Goal: Task Accomplishment & Management: Manage account settings

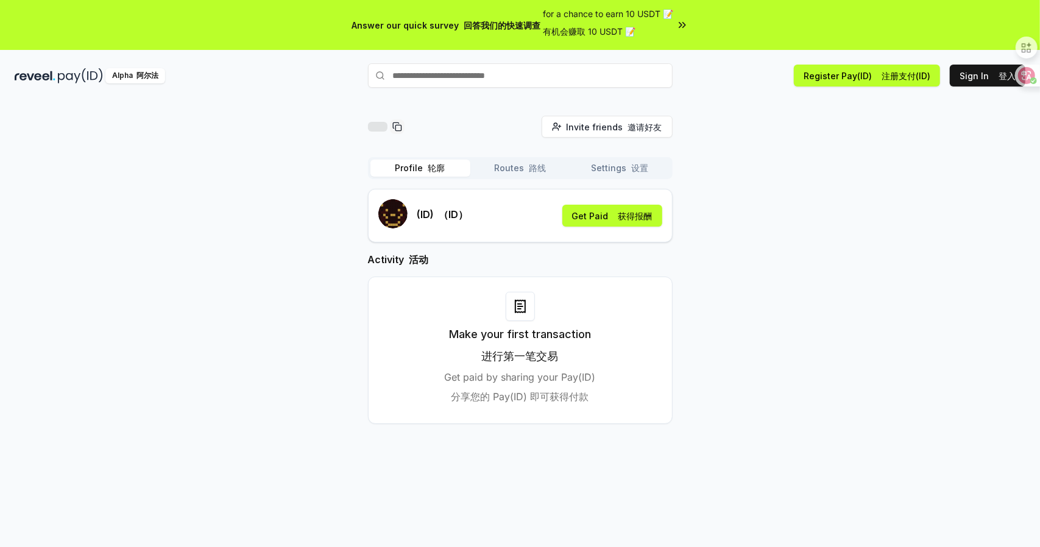
click at [602, 199] on div "(ID) （ID） Get Paid 获得报酬" at bounding box center [520, 215] width 284 height 33
click at [613, 210] on button "Get Paid 获得报酬" at bounding box center [612, 216] width 100 height 22
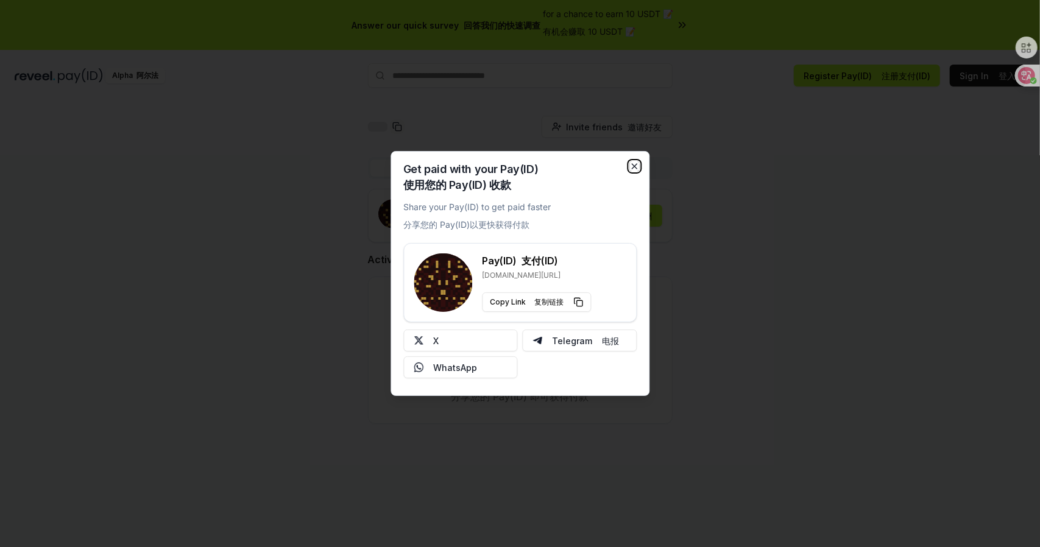
click at [638, 166] on icon "button" at bounding box center [634, 166] width 10 height 10
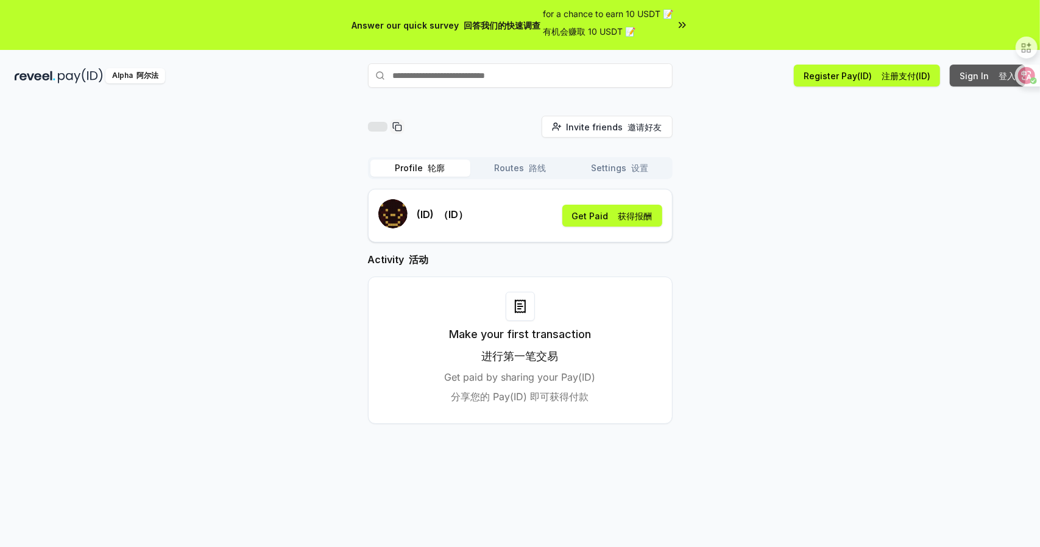
click at [980, 71] on button "Sign In 登入" at bounding box center [988, 76] width 76 height 22
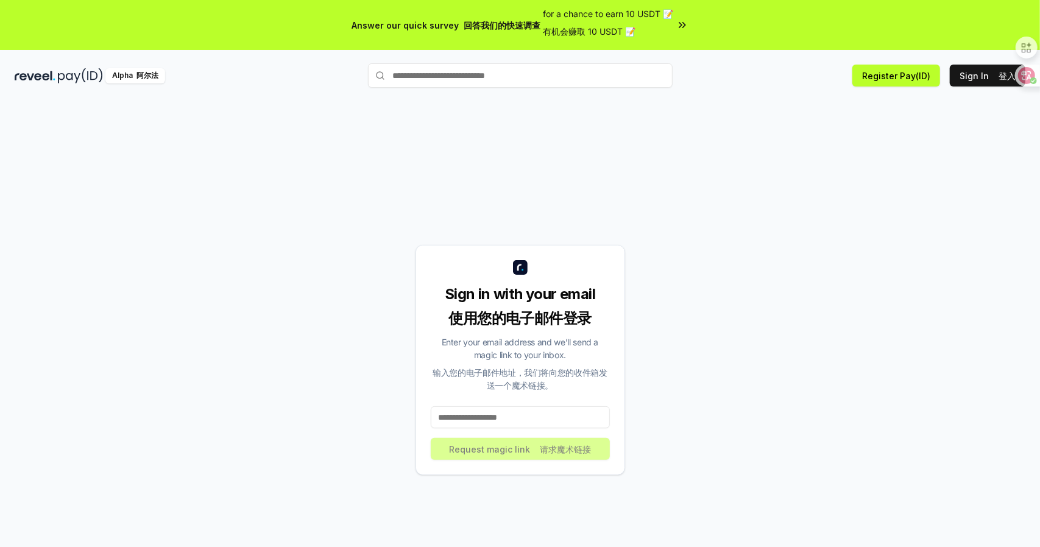
click at [532, 415] on input at bounding box center [520, 417] width 179 height 22
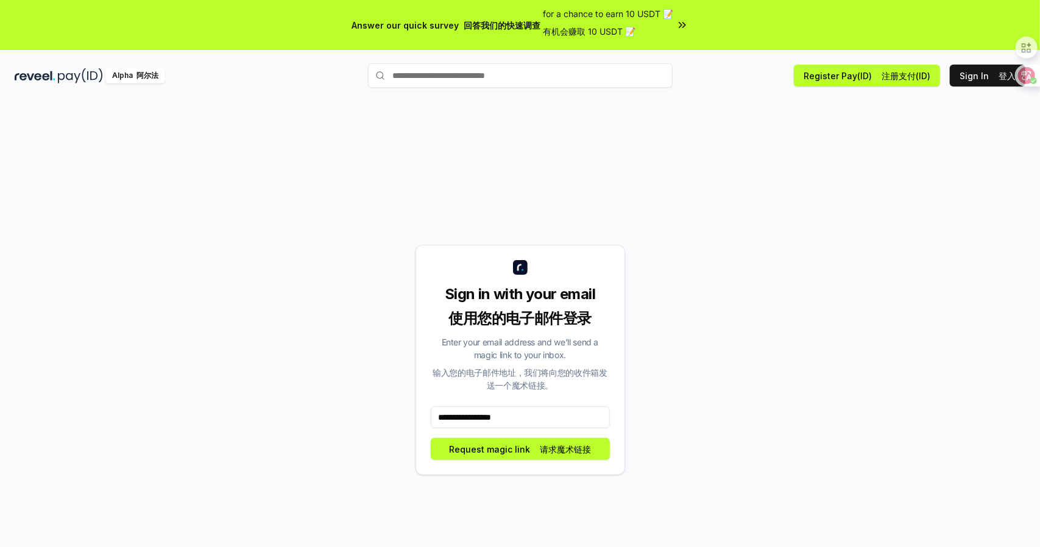
type input "**********"
click at [584, 452] on font "请求魔术链接" at bounding box center [565, 449] width 51 height 10
drag, startPoint x: 497, startPoint y: 160, endPoint x: 750, endPoint y: 168, distance: 253.5
click at [750, 168] on div "**********" at bounding box center [520, 360] width 1011 height 489
click at [604, 453] on button "Request magic link 请求魔术链接" at bounding box center [520, 449] width 179 height 22
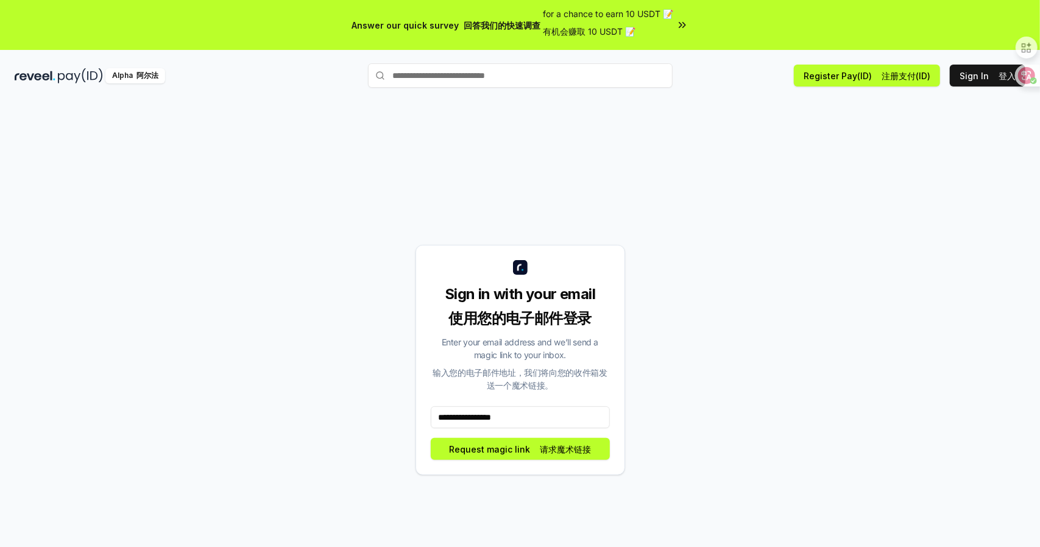
drag, startPoint x: 706, startPoint y: 83, endPoint x: 406, endPoint y: 119, distance: 302.4
click at [584, 125] on div "**********" at bounding box center [520, 360] width 1011 height 489
click at [56, 68] on div "Alpha 阿尔法" at bounding box center [183, 75] width 337 height 15
click at [37, 72] on img at bounding box center [35, 75] width 41 height 15
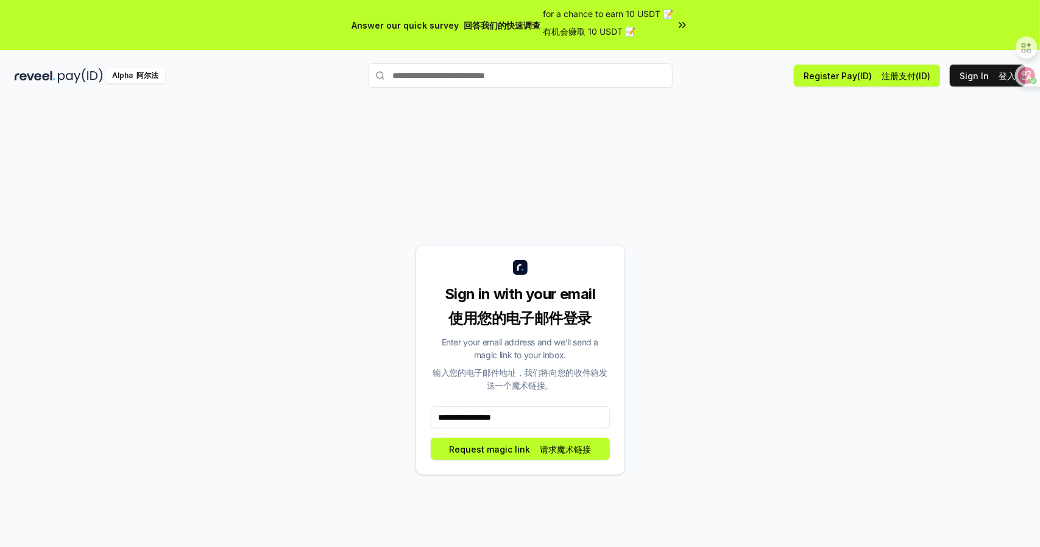
click at [37, 72] on img at bounding box center [35, 75] width 41 height 15
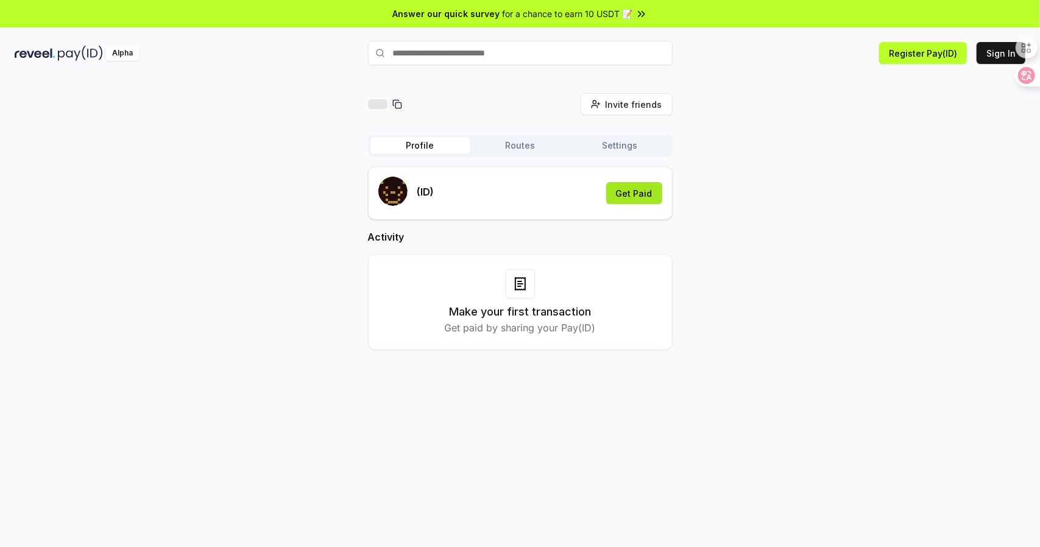
click at [637, 199] on button "Get Paid" at bounding box center [634, 193] width 56 height 22
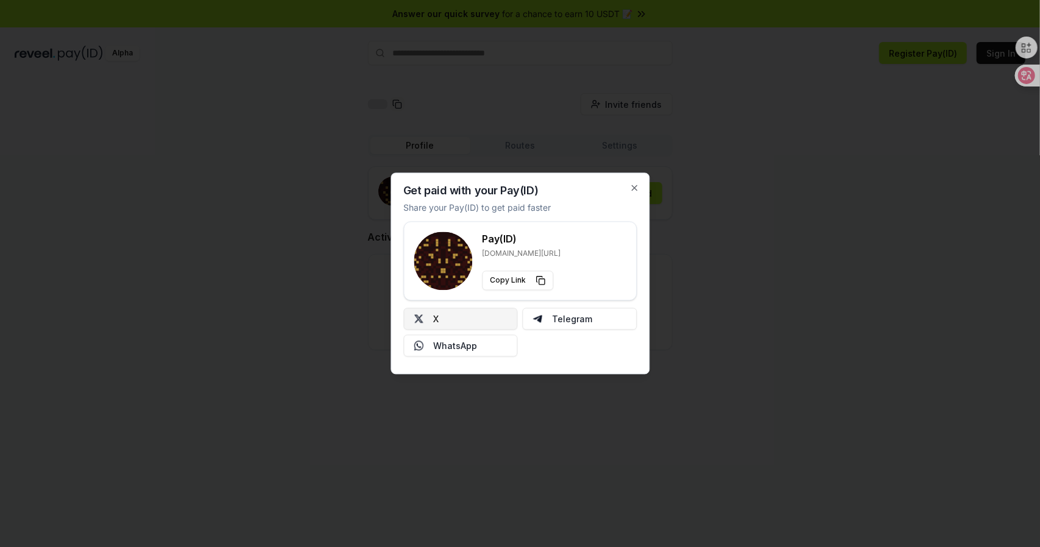
click at [456, 315] on button "X" at bounding box center [460, 319] width 115 height 22
click at [635, 189] on icon "button" at bounding box center [634, 188] width 10 height 10
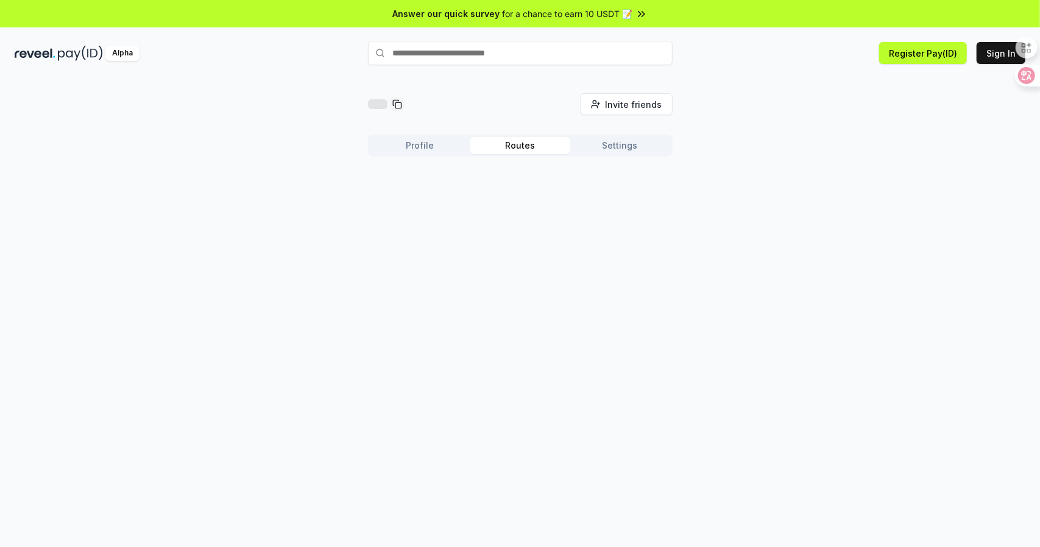
click at [542, 148] on button "Routes" at bounding box center [520, 145] width 100 height 17
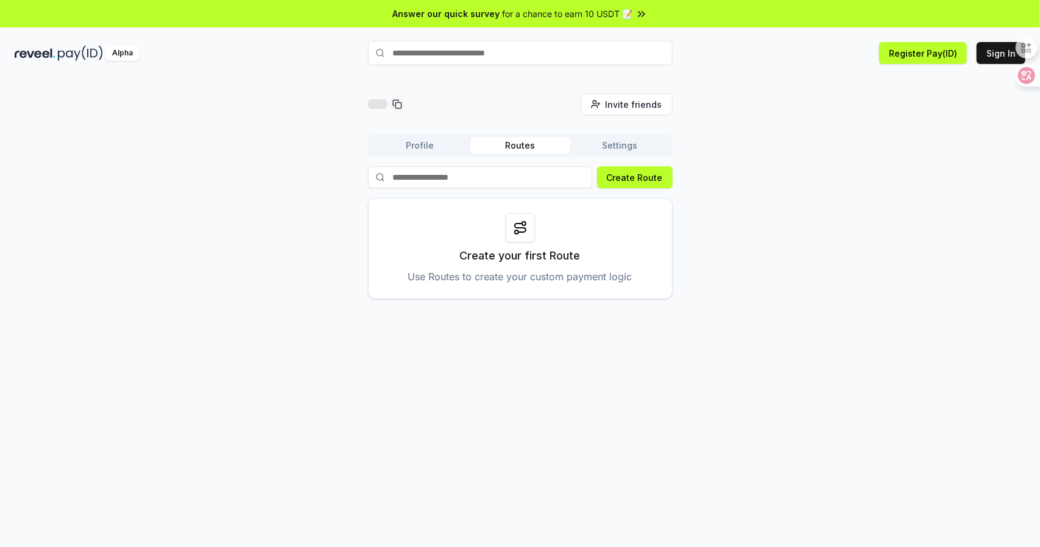
click at [590, 154] on div "Profile Routes Settings" at bounding box center [520, 146] width 305 height 22
click at [597, 150] on button "Settings" at bounding box center [620, 145] width 100 height 17
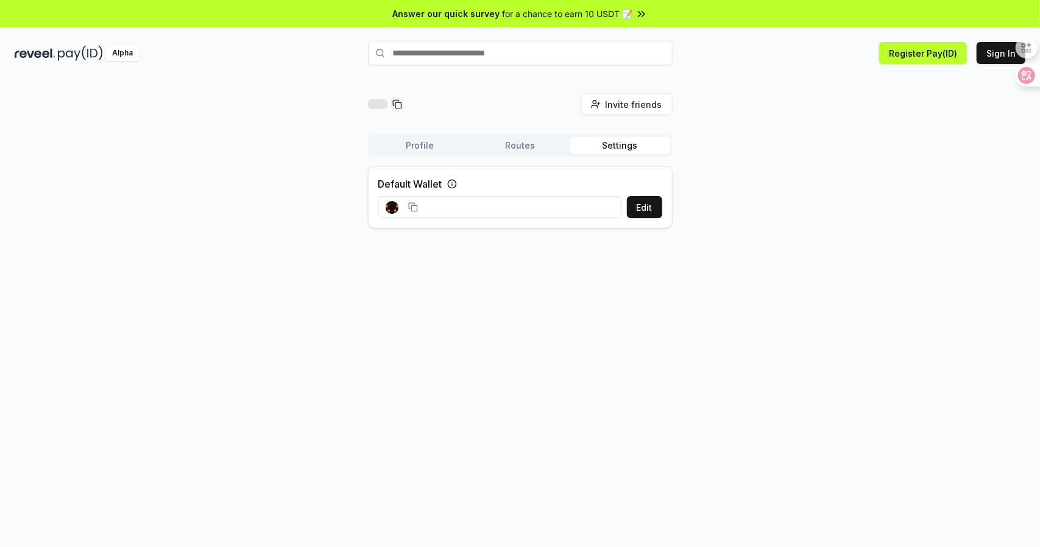
click at [409, 149] on button "Profile" at bounding box center [420, 145] width 100 height 17
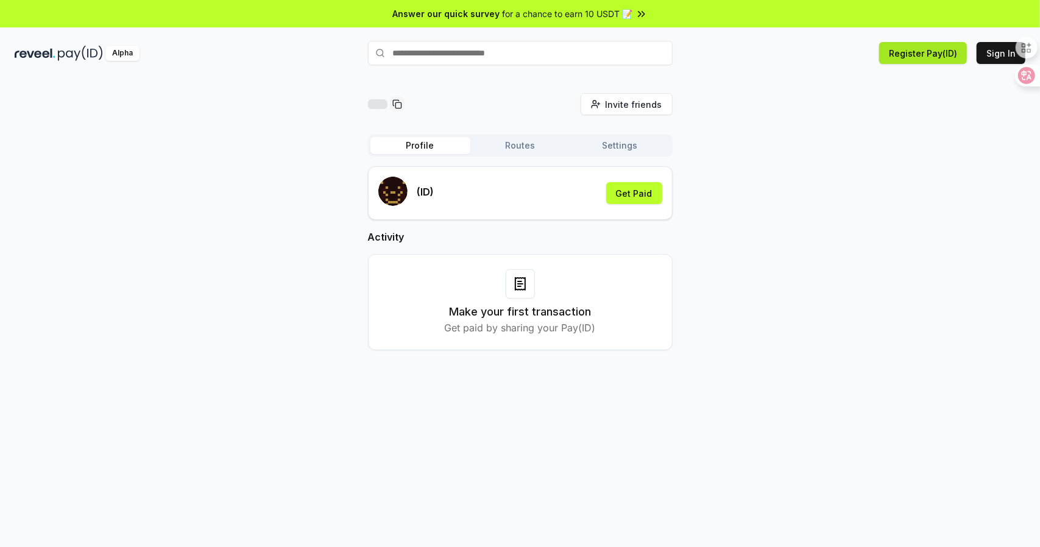
drag, startPoint x: 931, startPoint y: 70, endPoint x: 925, endPoint y: 51, distance: 20.2
click at [931, 70] on div "Invite friends Invite Profile Routes Settings (ID) Get Paid Activity Make your …" at bounding box center [520, 325] width 1040 height 513
click at [925, 49] on button "Register Pay(ID)" at bounding box center [923, 53] width 88 height 22
click at [887, 160] on div "Invite friends Invite Profile Routes Settings (ID) Get Paid Activity Make your …" at bounding box center [520, 231] width 1011 height 277
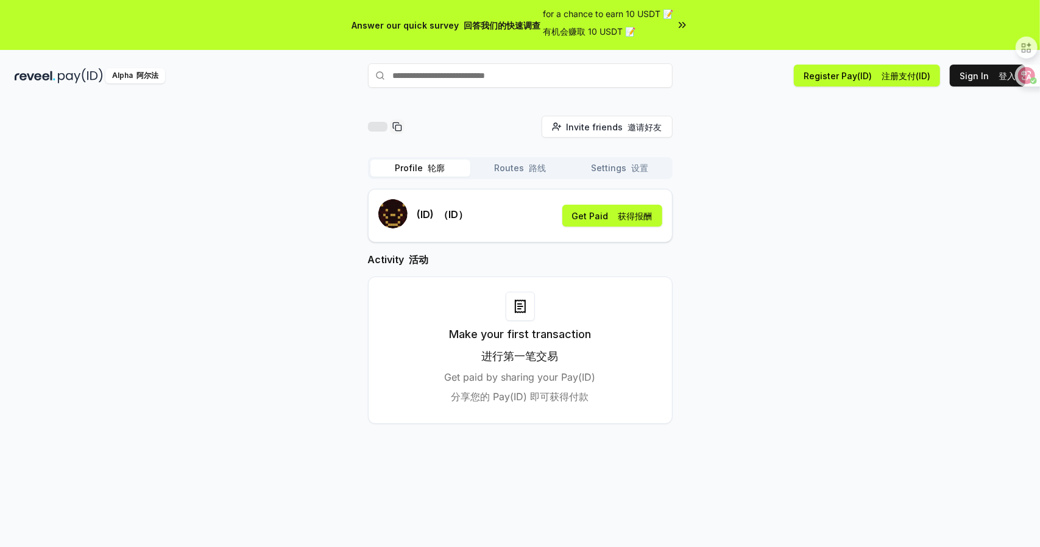
click at [498, 160] on button "Routes 路线" at bounding box center [520, 168] width 100 height 17
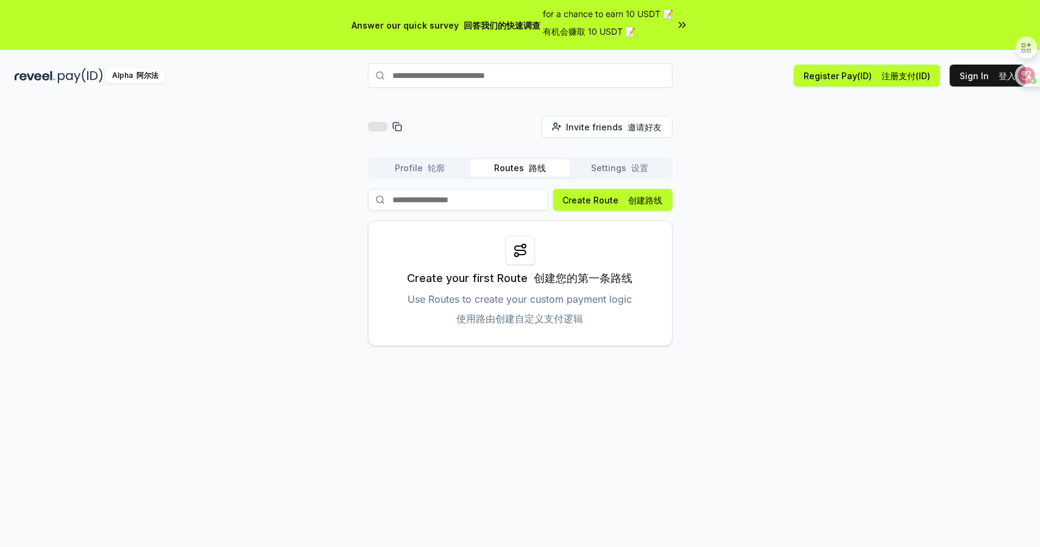
click at [581, 168] on button "Settings 设置" at bounding box center [620, 168] width 100 height 17
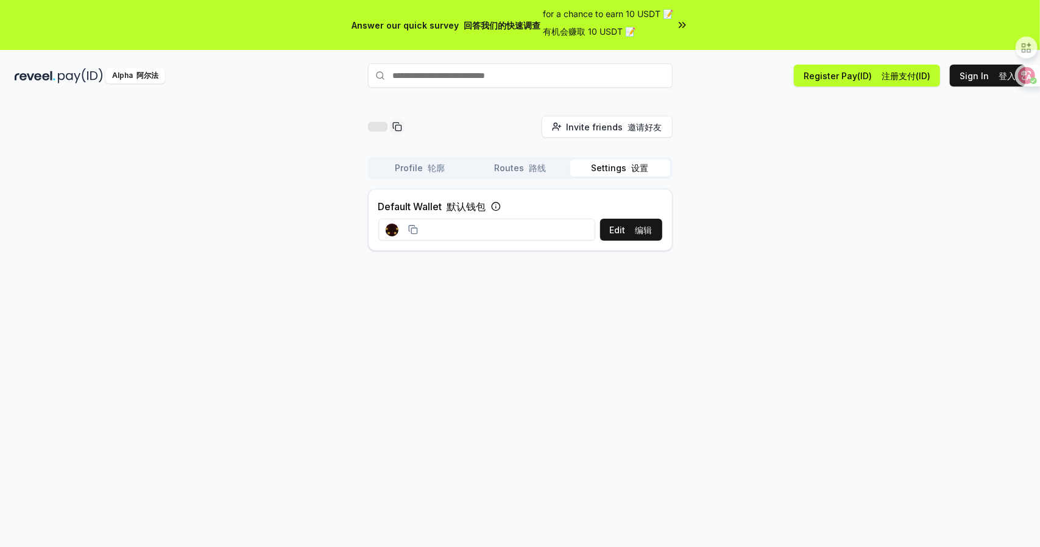
click at [394, 230] on rect at bounding box center [395, 231] width 2 height 2
click at [614, 234] on button "Edit 编辑" at bounding box center [631, 230] width 62 height 22
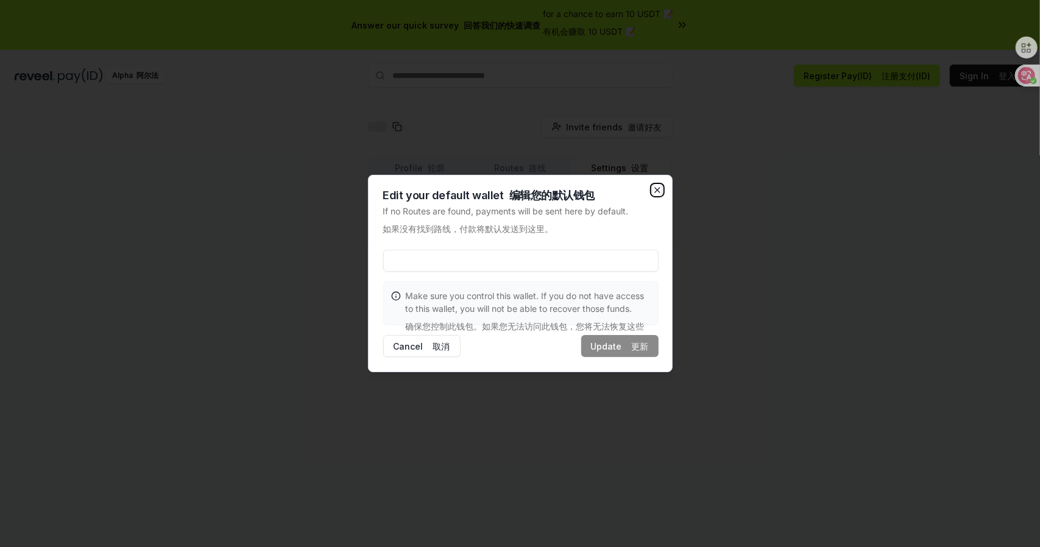
click at [658, 188] on icon "button" at bounding box center [657, 190] width 5 height 5
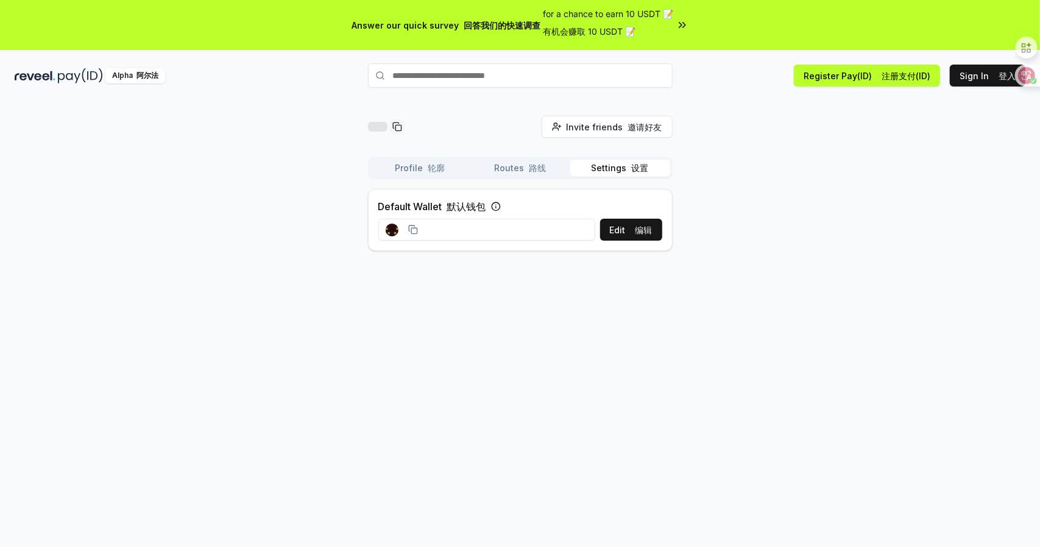
click at [493, 169] on button "Routes 路线" at bounding box center [520, 168] width 100 height 17
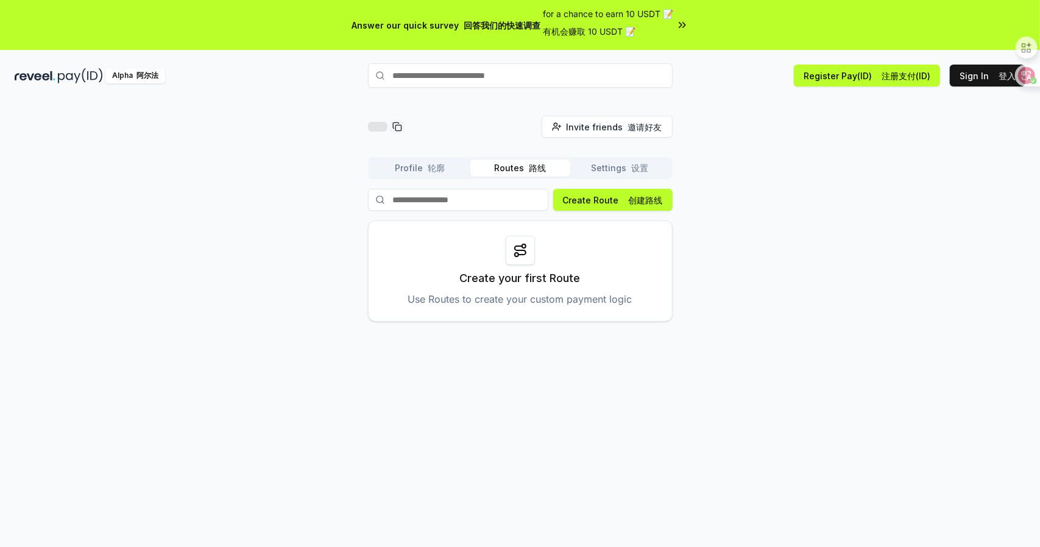
click at [440, 168] on font "轮廓" at bounding box center [436, 168] width 17 height 10
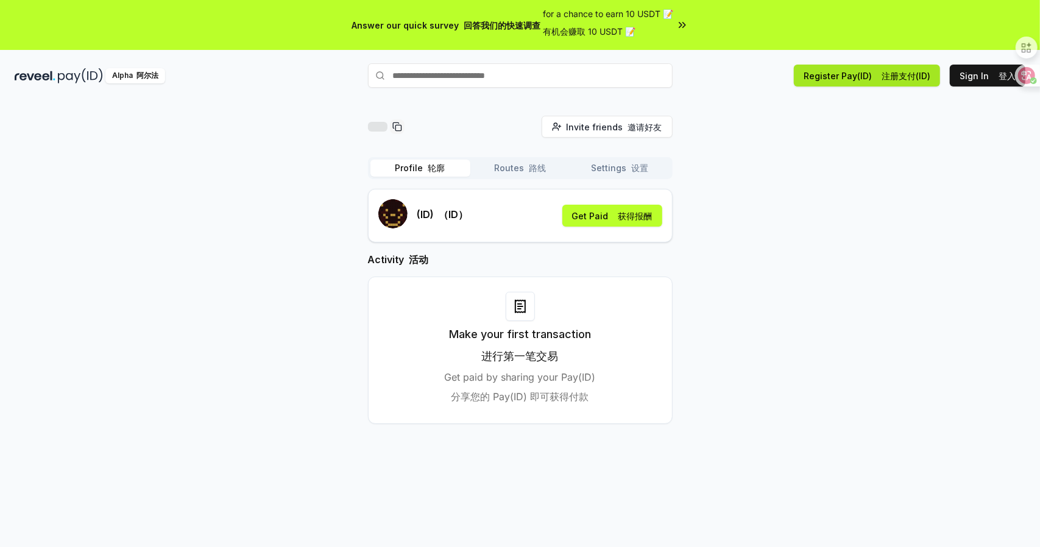
click at [906, 76] on font "注册支付(ID)" at bounding box center [905, 76] width 49 height 10
click at [118, 288] on div "Invite friends 邀请好友 Invite Profile 轮廓 Routes 路线 Settings 设置 (ID) （ID） Get Paid …" at bounding box center [520, 280] width 1011 height 328
